Goal: Navigation & Orientation: Find specific page/section

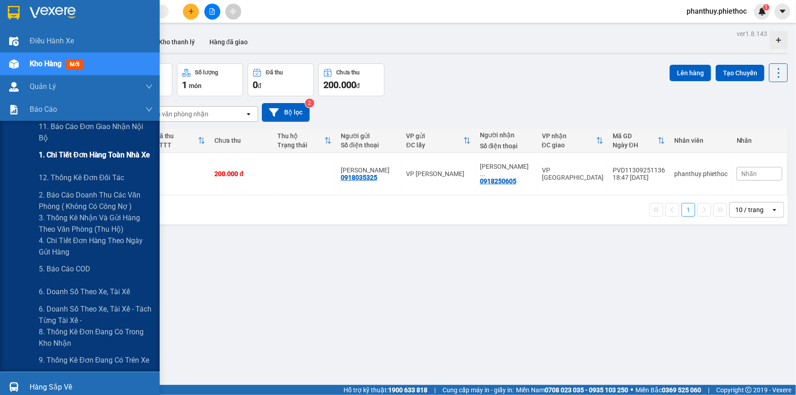
click at [98, 160] on span "1. Chi tiết đơn hàng toàn nhà xe" at bounding box center [95, 154] width 112 height 11
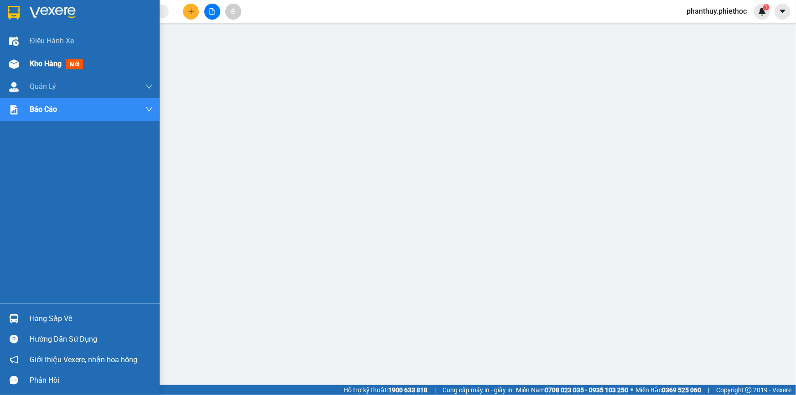
click at [41, 65] on span "Kho hàng" at bounding box center [46, 63] width 32 height 9
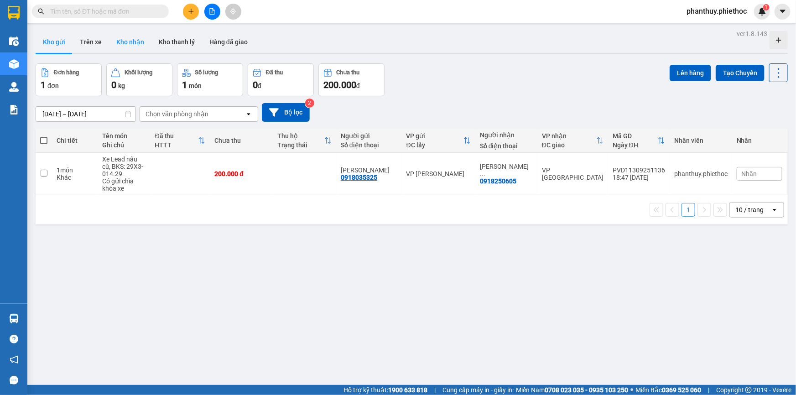
click at [129, 36] on button "Kho nhận" at bounding box center [130, 42] width 42 height 22
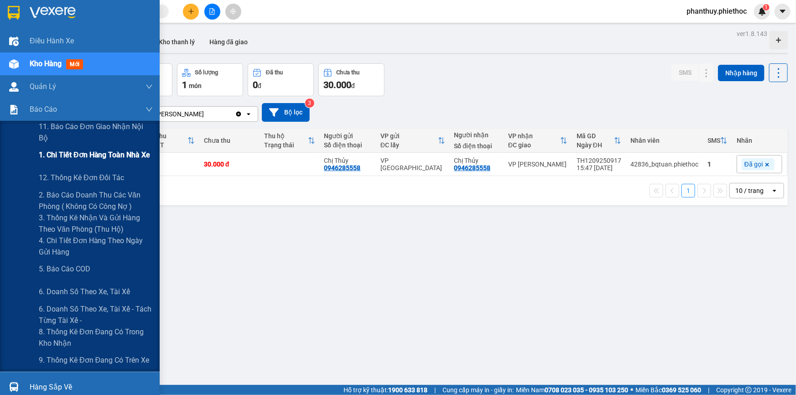
drag, startPoint x: 74, startPoint y: 151, endPoint x: 91, endPoint y: 151, distance: 17.3
click at [73, 152] on span "1. Chi tiết đơn hàng toàn nhà xe" at bounding box center [95, 154] width 112 height 11
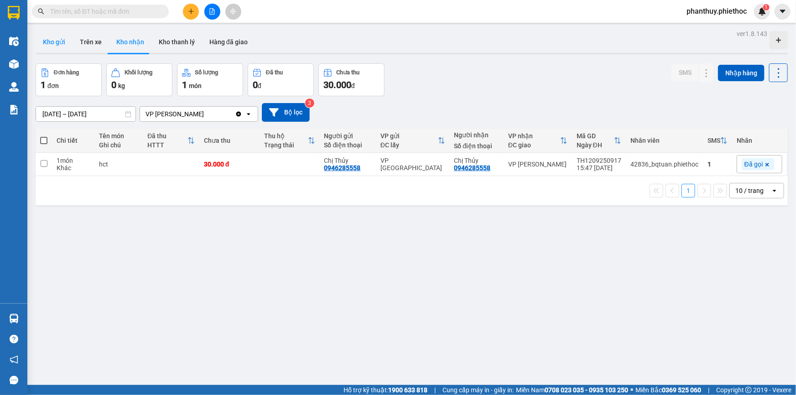
click at [46, 41] on button "Kho gửi" at bounding box center [54, 42] width 37 height 22
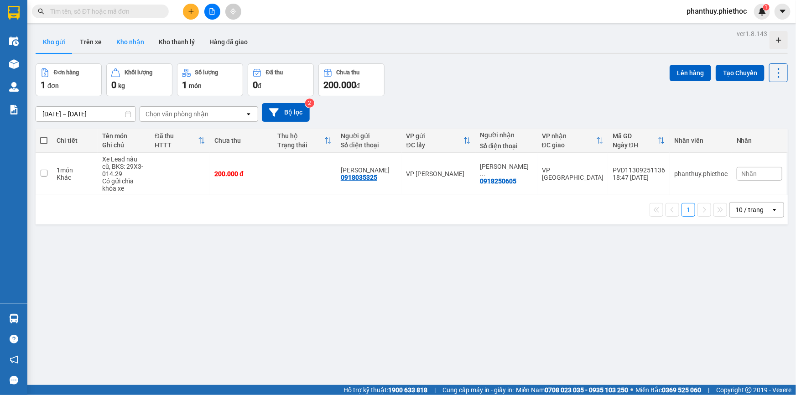
click at [130, 37] on button "Kho nhận" at bounding box center [130, 42] width 42 height 22
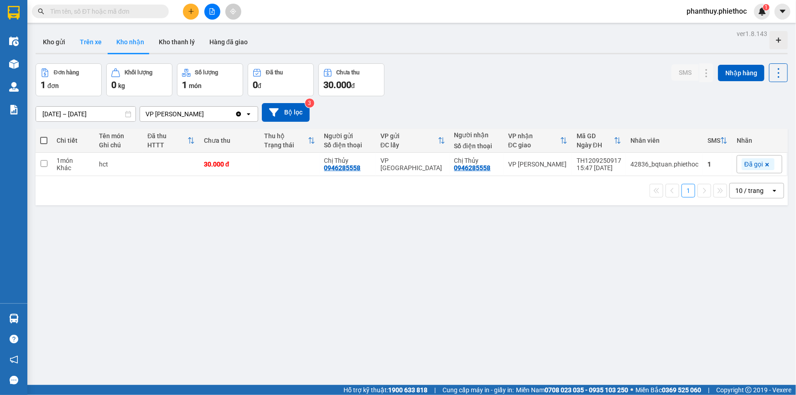
drag, startPoint x: 52, startPoint y: 38, endPoint x: 92, endPoint y: 45, distance: 40.2
click at [51, 38] on button "Kho gửi" at bounding box center [54, 42] width 37 height 22
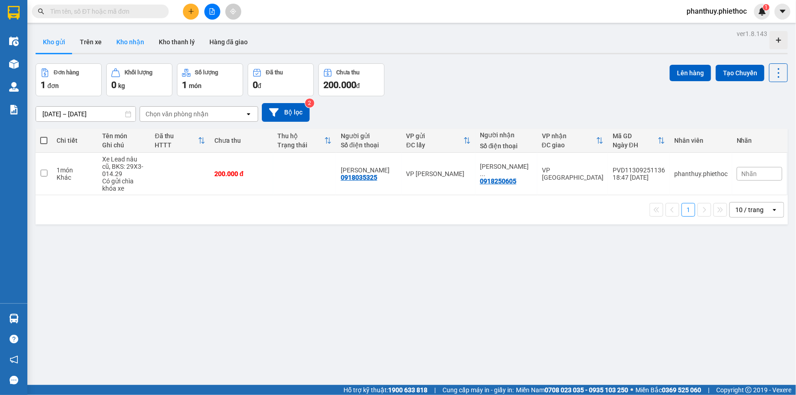
click at [131, 41] on button "Kho nhận" at bounding box center [130, 42] width 42 height 22
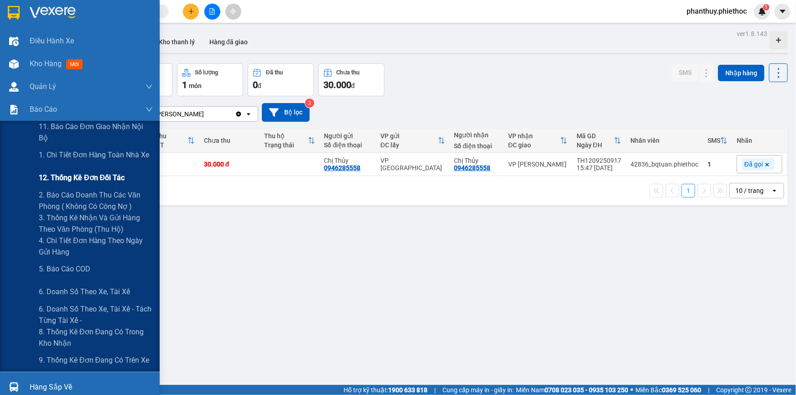
click at [98, 178] on span "12. Thống kê đơn đối tác" at bounding box center [82, 177] width 86 height 11
